Goal: Navigation & Orientation: Understand site structure

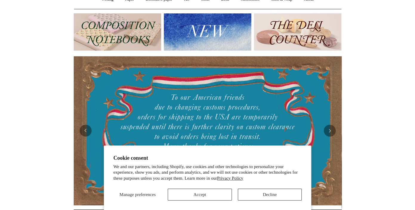
scroll to position [63, 0]
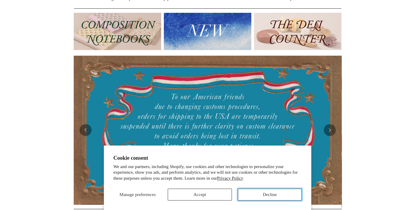
click at [273, 196] on button "Decline" at bounding box center [270, 195] width 64 height 12
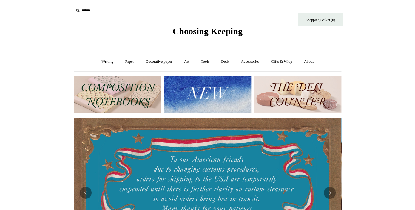
scroll to position [0, 0]
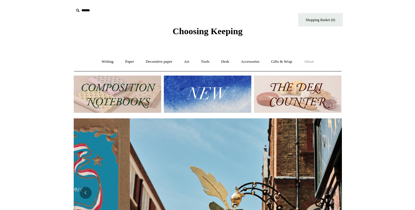
click at [315, 63] on link "About +" at bounding box center [308, 62] width 21 height 16
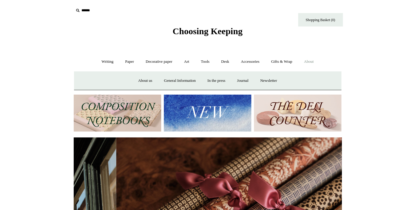
scroll to position [0, 535]
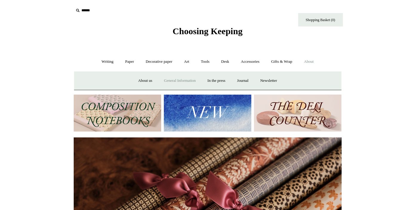
click at [195, 80] on link "General Information" at bounding box center [179, 81] width 42 height 16
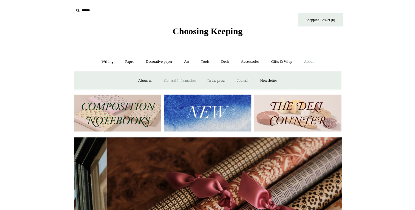
scroll to position [0, 354]
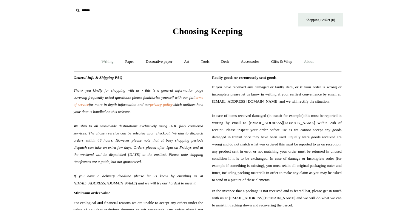
click at [113, 63] on link "Writing +" at bounding box center [107, 62] width 23 height 16
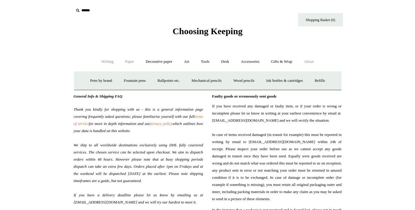
click at [125, 66] on link "Paper +" at bounding box center [130, 62] width 20 height 16
click at [197, 82] on link "Sketchbooks +" at bounding box center [198, 81] width 30 height 16
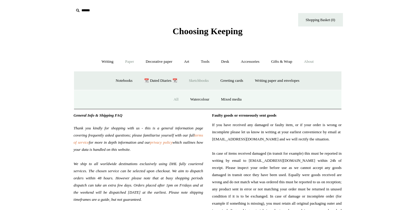
click at [174, 101] on link "All" at bounding box center [176, 100] width 16 height 16
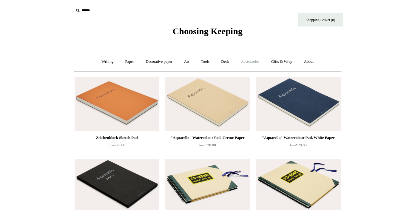
click at [249, 61] on link "Accessories +" at bounding box center [249, 62] width 29 height 16
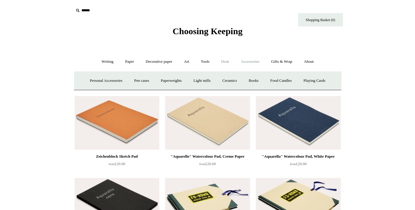
click at [223, 63] on link "Desk +" at bounding box center [224, 62] width 19 height 16
click at [207, 63] on link "Tools +" at bounding box center [204, 62] width 19 height 16
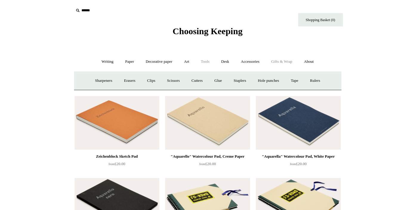
click at [285, 62] on link "Gifts & Wrap +" at bounding box center [281, 62] width 32 height 16
click at [269, 83] on link "Stickers" at bounding box center [269, 81] width 23 height 16
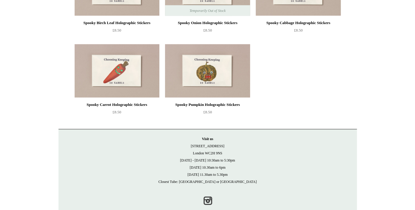
scroll to position [444, 0]
